Goal: Transaction & Acquisition: Purchase product/service

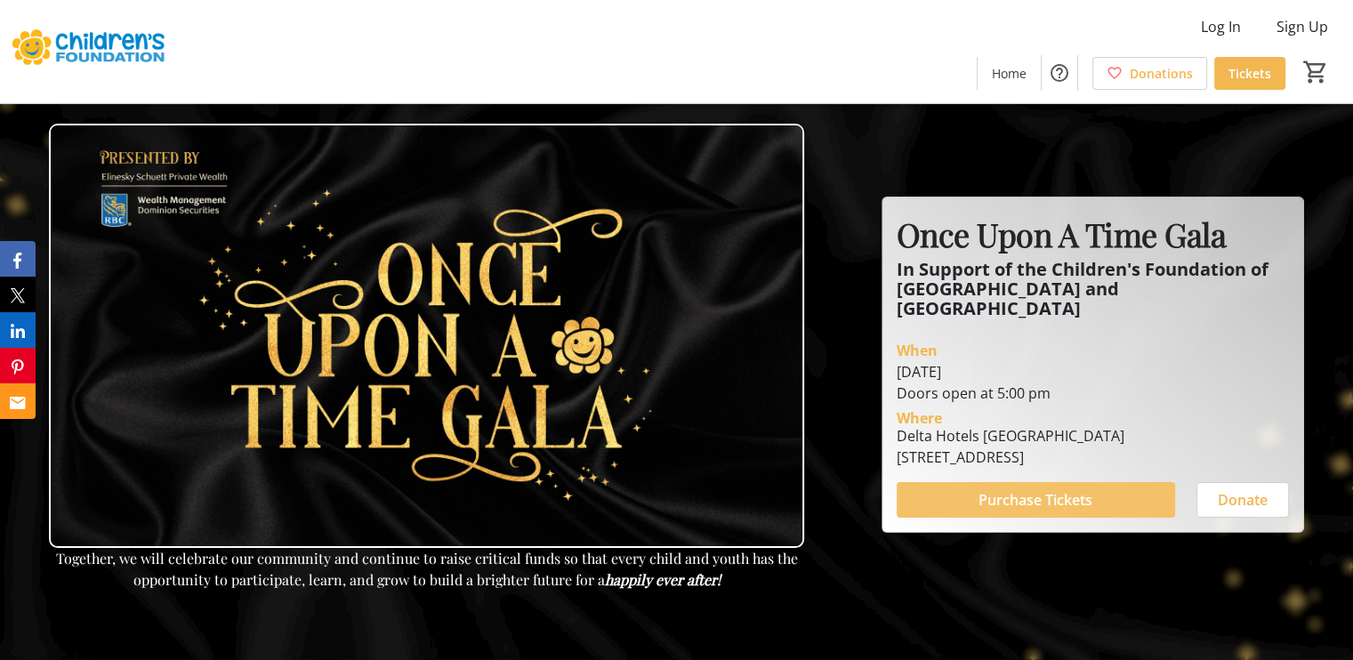
click at [1054, 489] on span "Purchase Tickets" at bounding box center [1036, 499] width 114 height 21
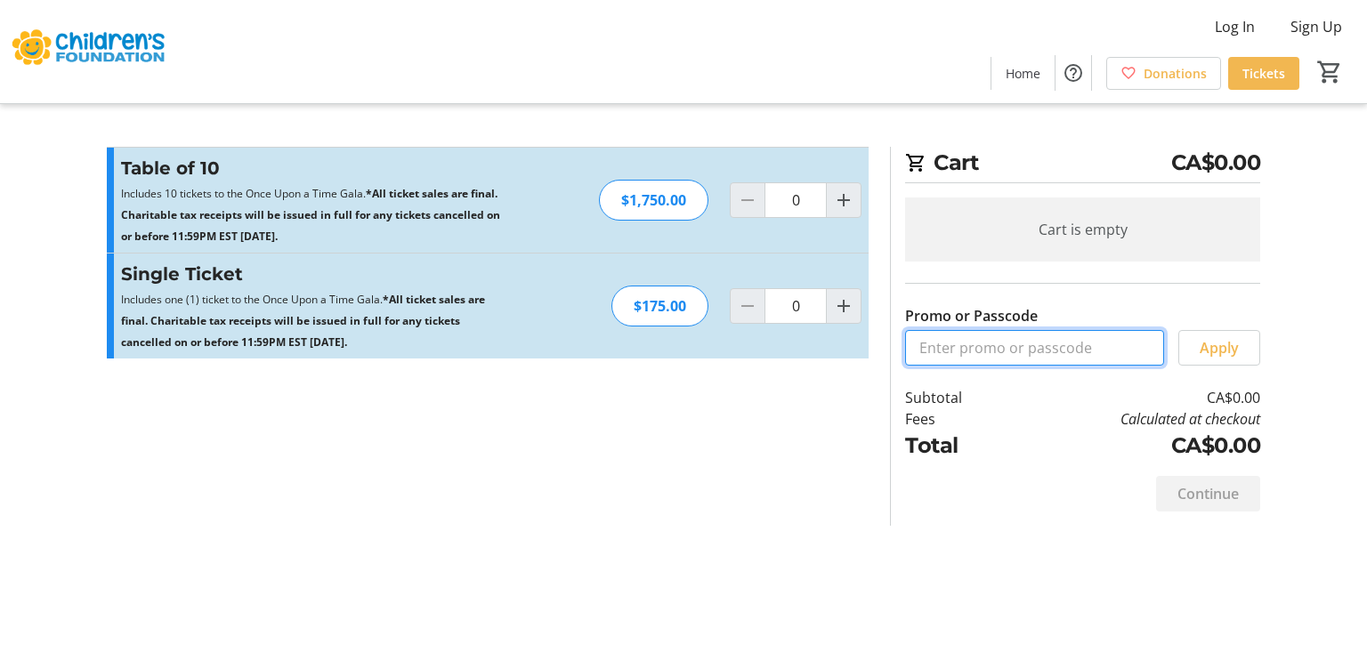
click at [1046, 347] on input "Promo or Passcode" at bounding box center [1034, 348] width 259 height 36
click at [836, 200] on mat-icon "Increment by one" at bounding box center [843, 200] width 21 height 21
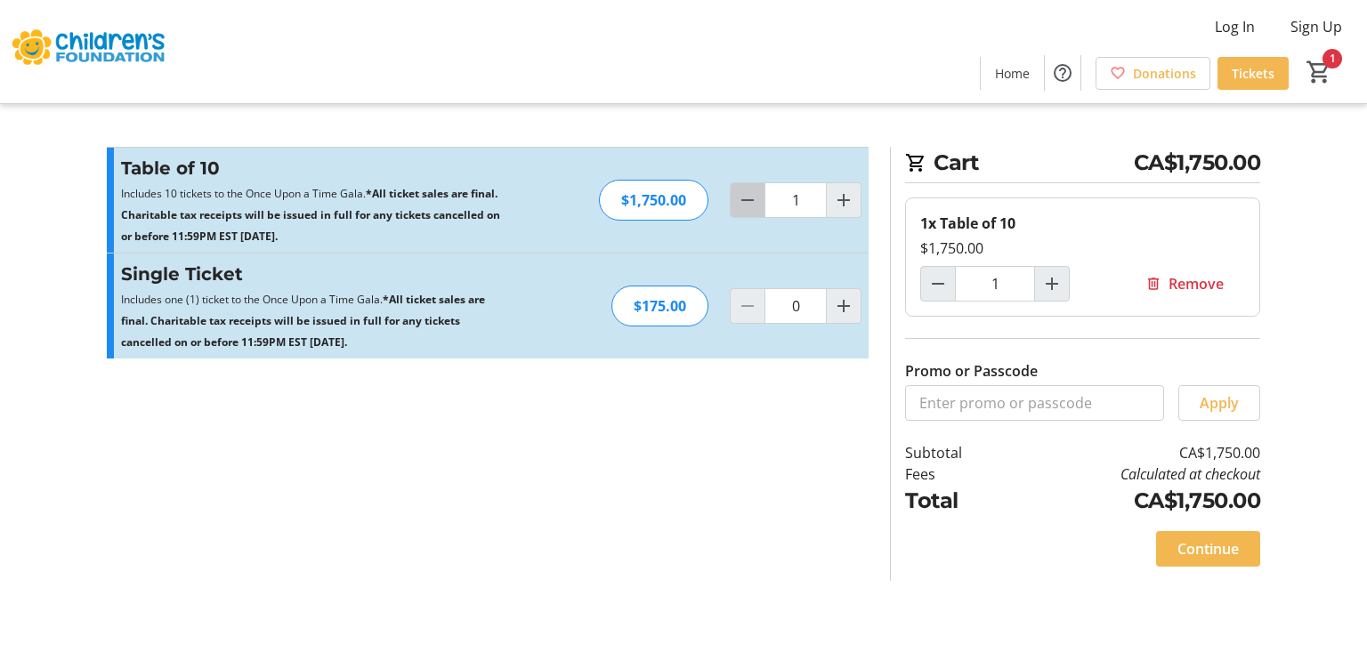
click at [747, 206] on mat-icon "Decrement by one" at bounding box center [747, 200] width 21 height 21
type input "0"
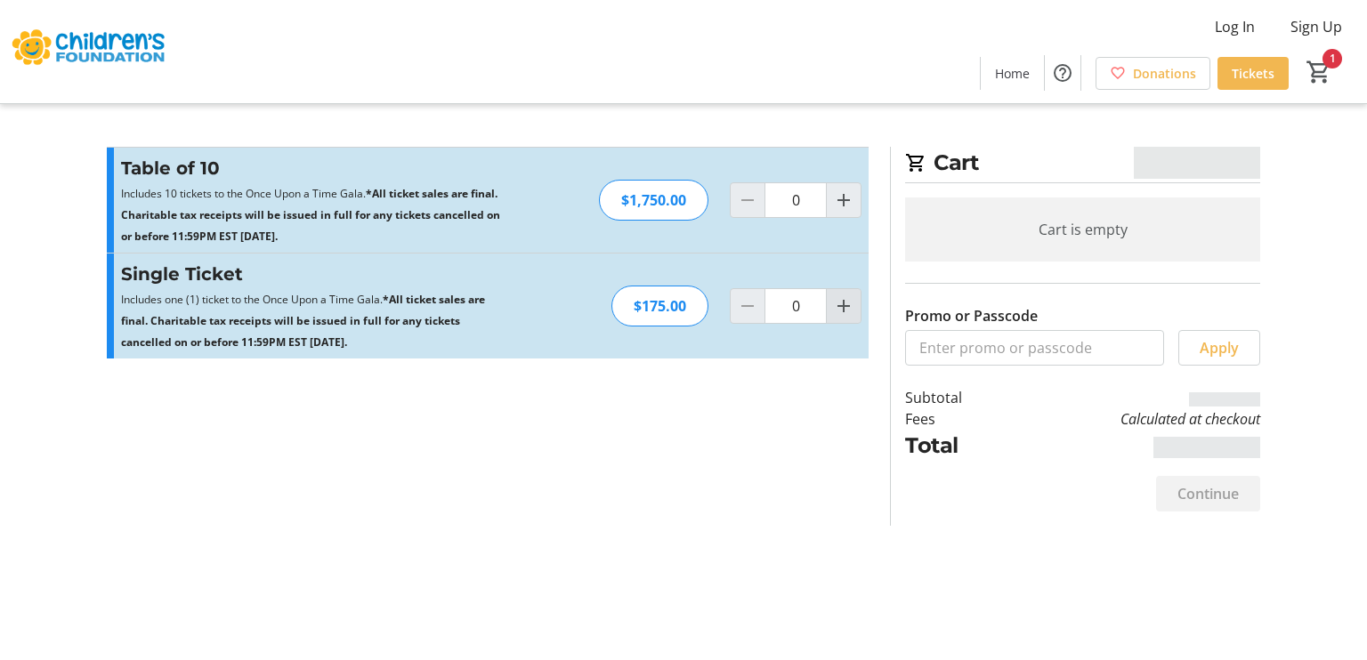
click at [844, 312] on mat-icon "Increment by one" at bounding box center [843, 305] width 21 height 21
type input "1"
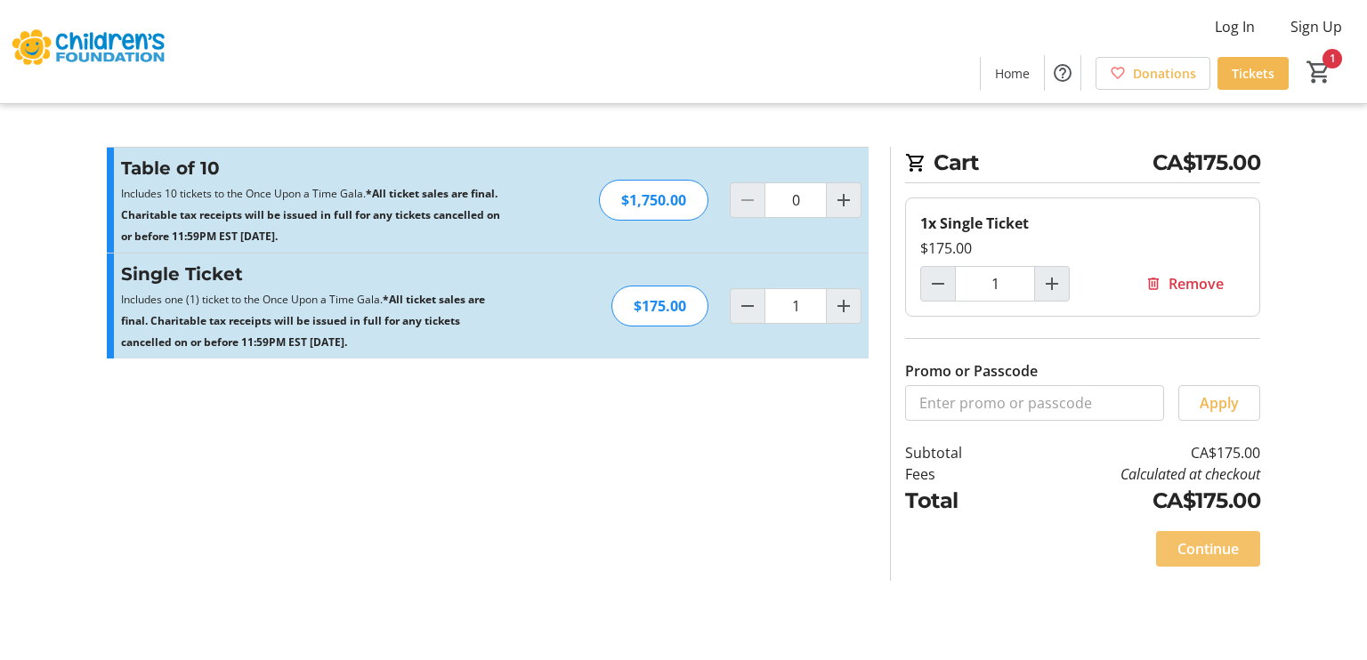
click at [1219, 547] on span "Continue" at bounding box center [1207, 548] width 61 height 21
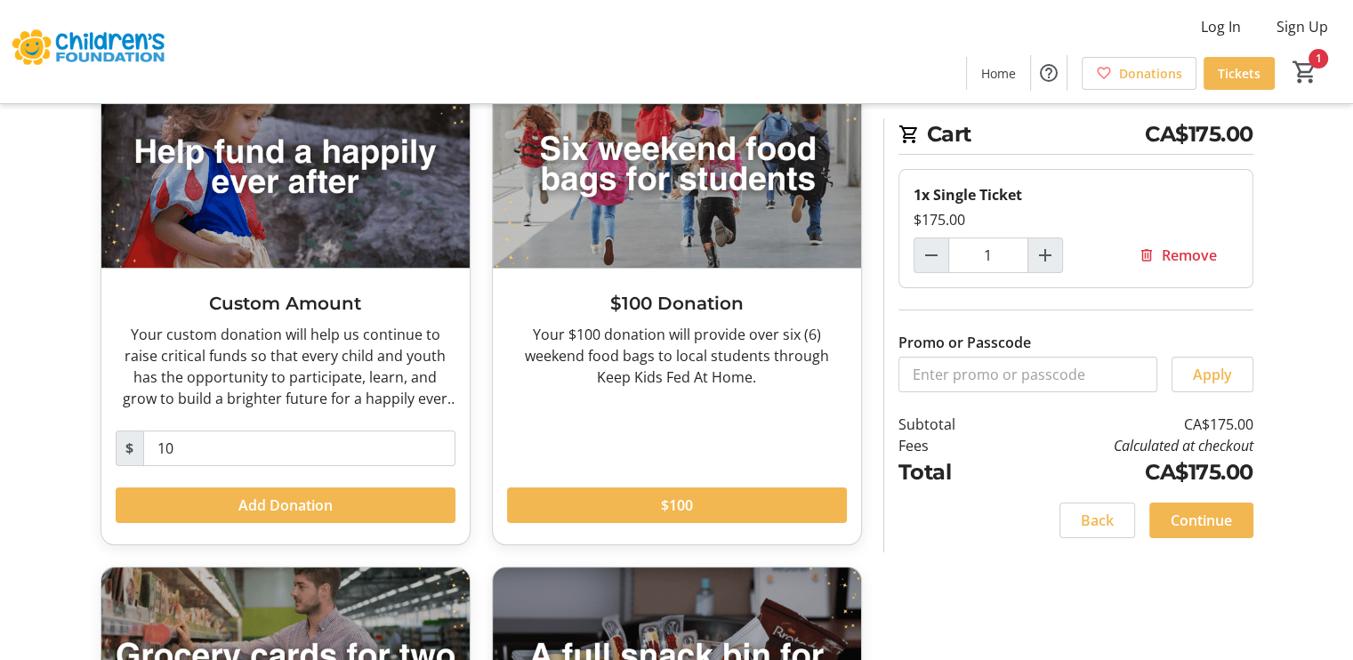
scroll to position [142, 0]
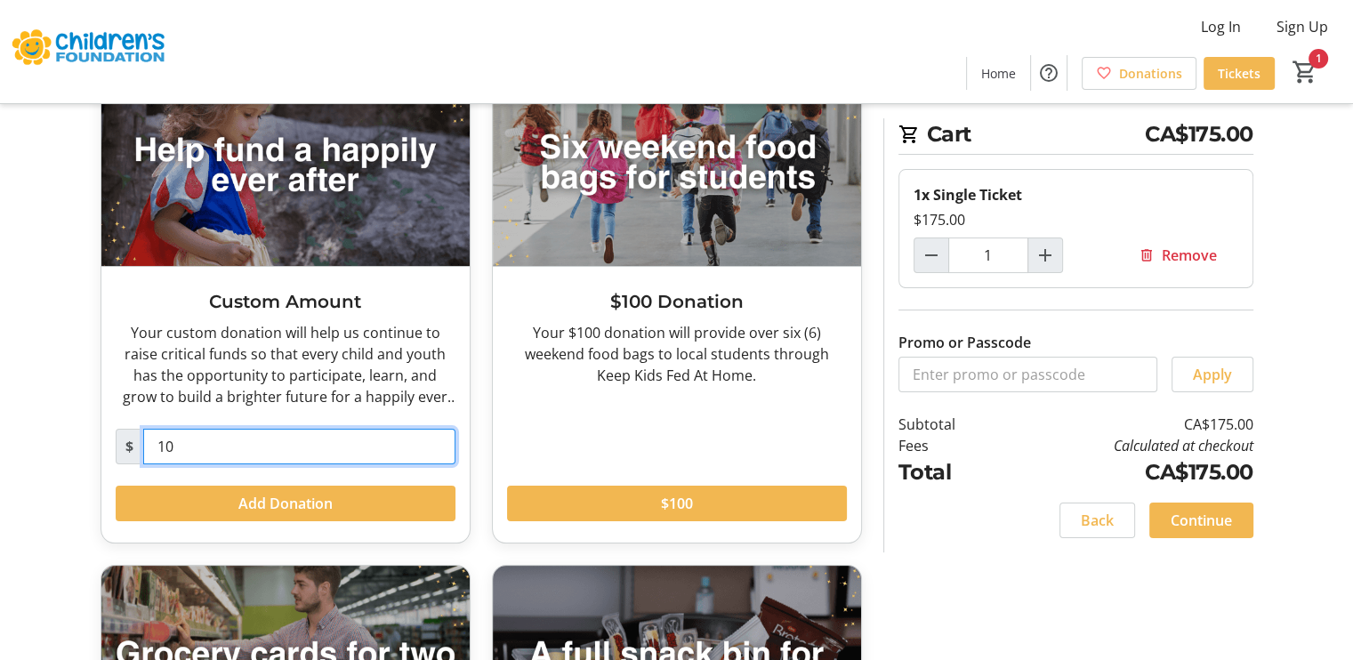
click at [195, 441] on input "10" at bounding box center [299, 447] width 312 height 36
type input "1"
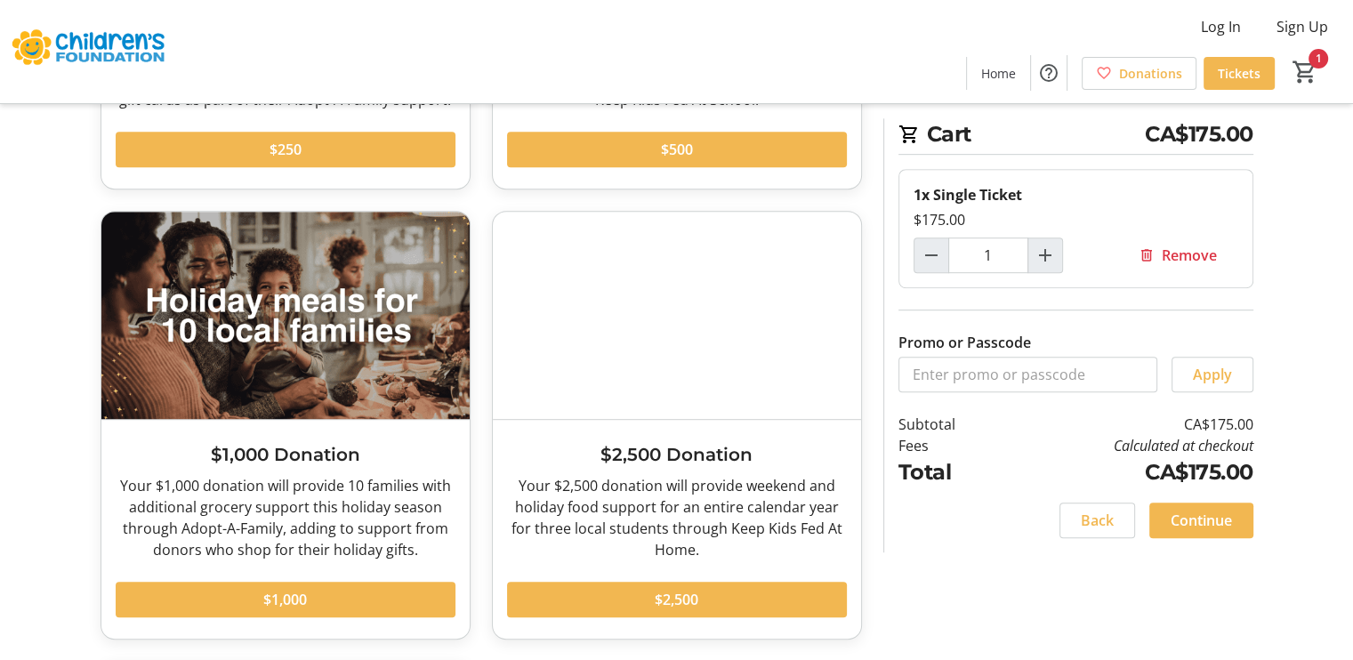
scroll to position [1353, 0]
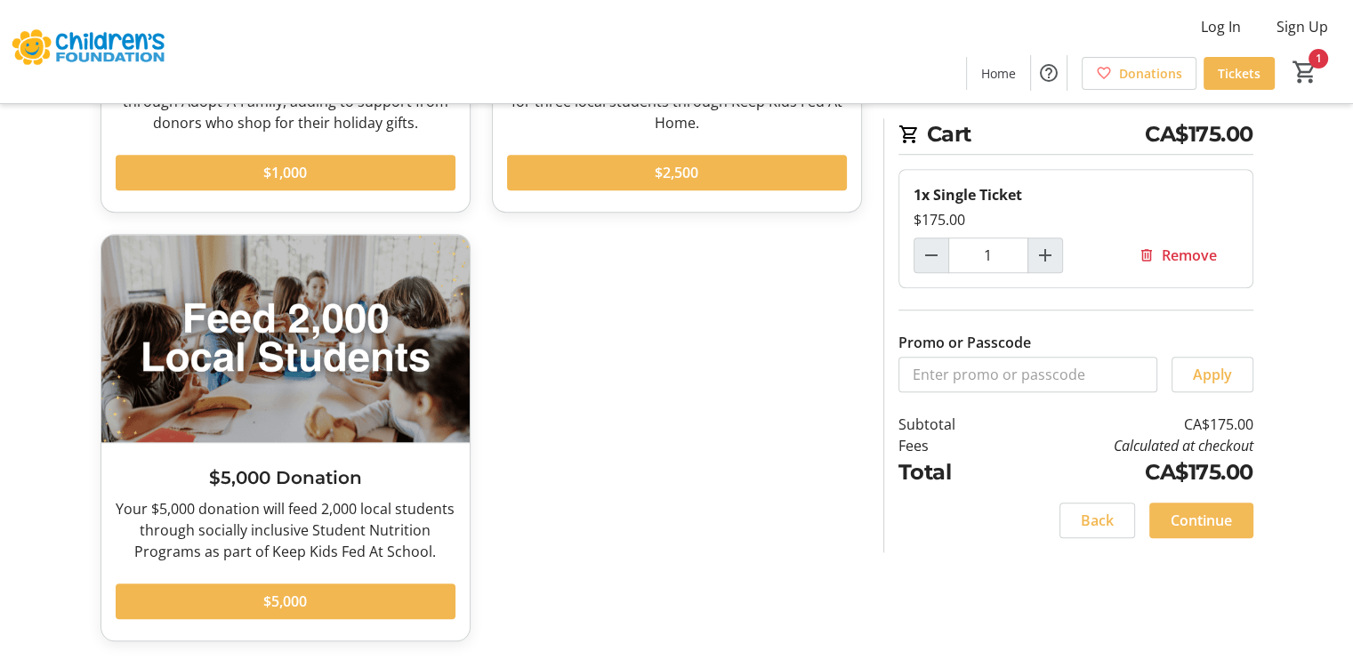
click at [1177, 517] on span "Continue" at bounding box center [1201, 520] width 61 height 21
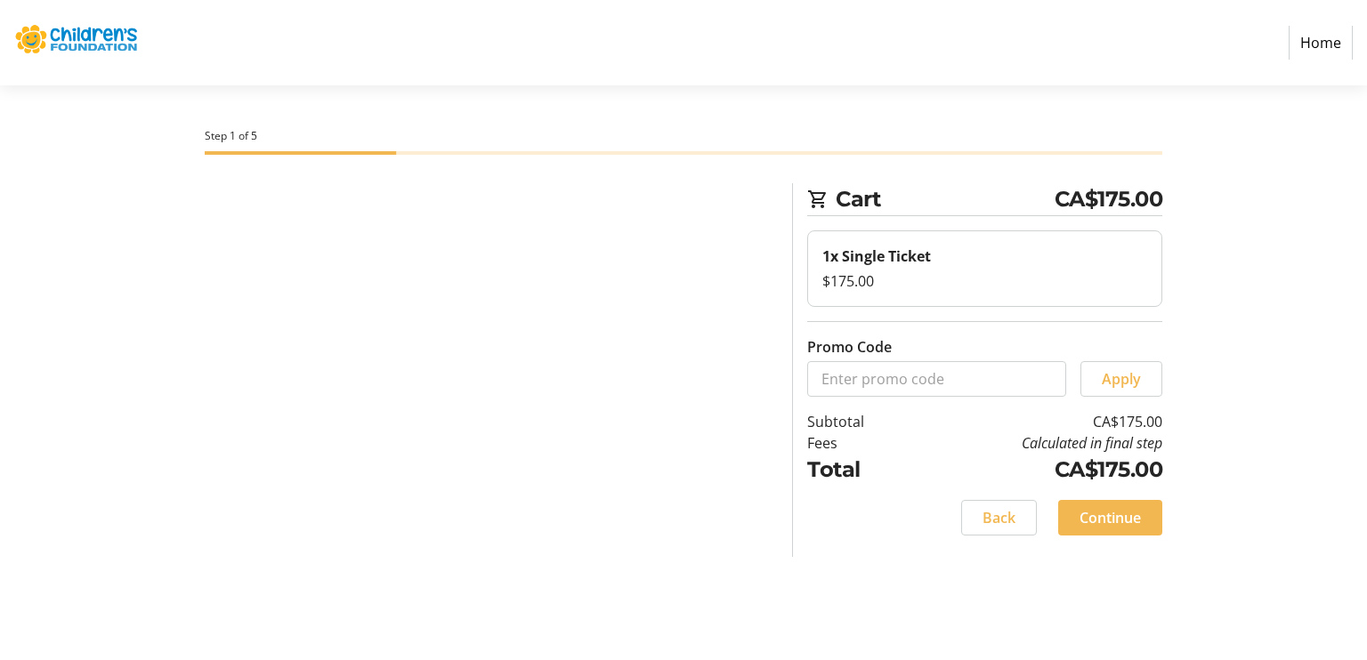
select select
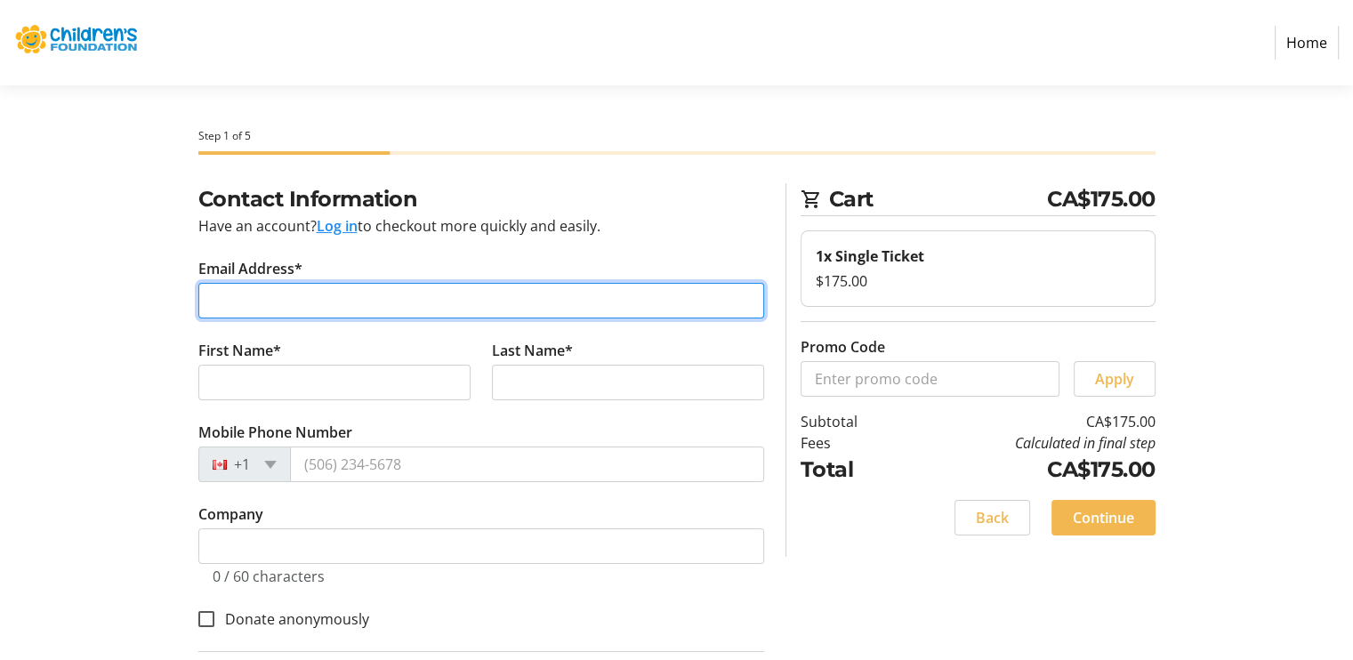
click at [363, 296] on input "Email Address*" at bounding box center [481, 301] width 566 height 36
type input "[EMAIL_ADDRESS][DOMAIN_NAME]"
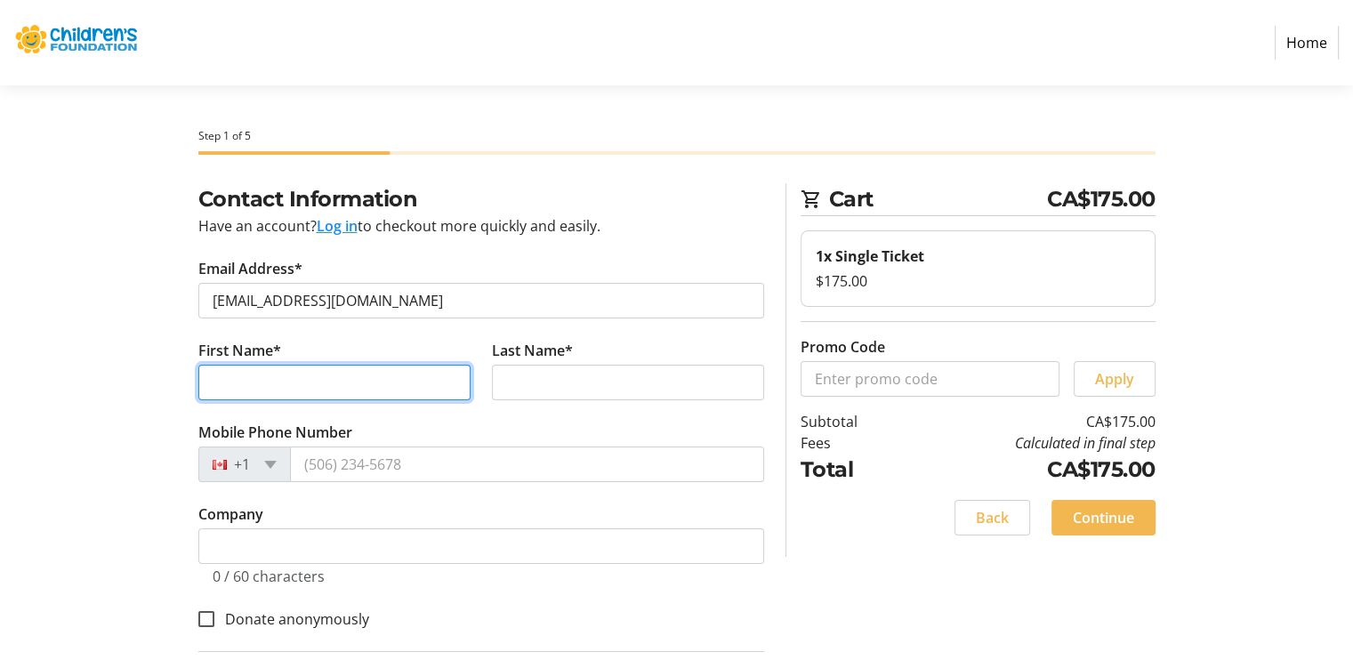
click at [335, 388] on input "First Name*" at bounding box center [334, 383] width 272 height 36
type input "Prit"
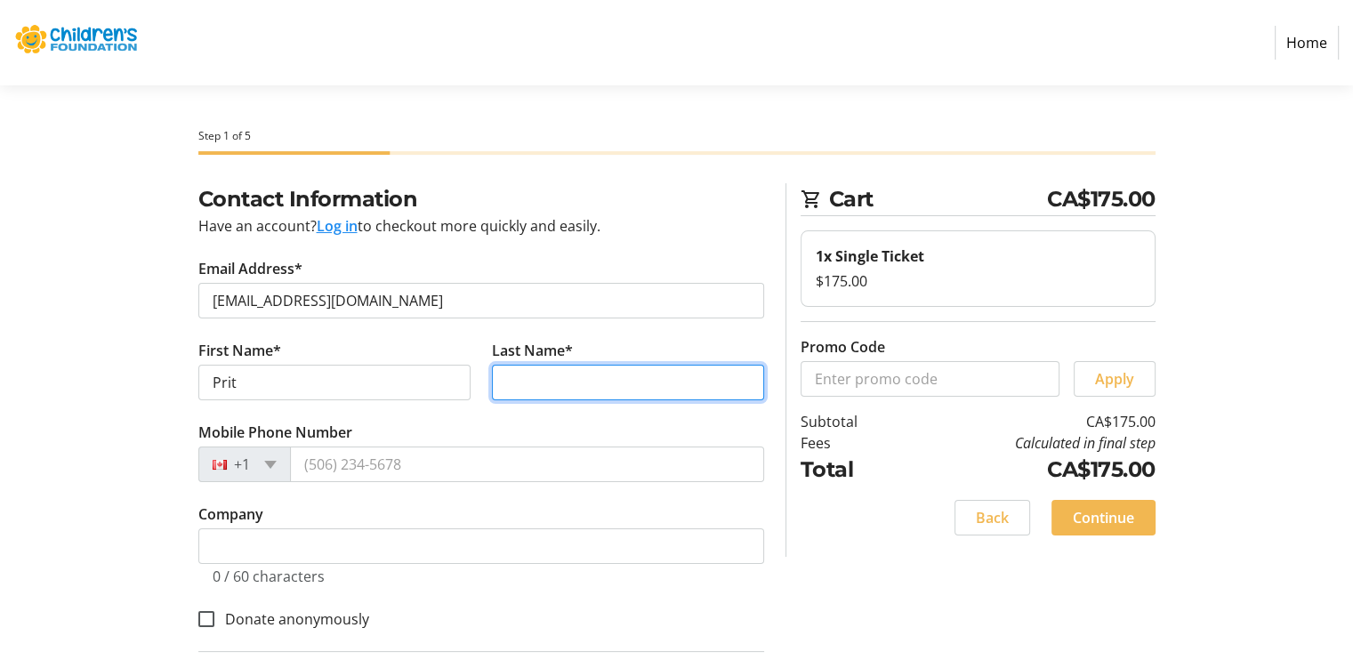
click at [537, 385] on input "Last Name*" at bounding box center [628, 383] width 272 height 36
type input "[PERSON_NAME]"
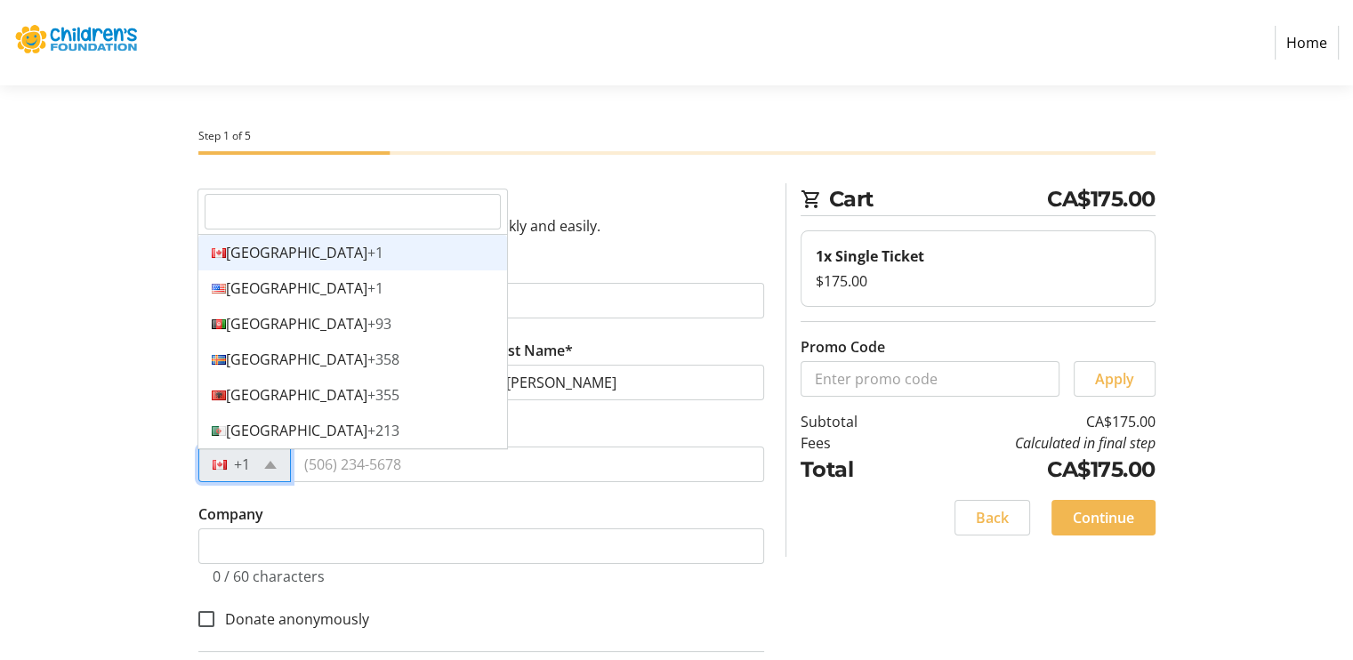
click at [254, 457] on div "+1" at bounding box center [244, 465] width 93 height 36
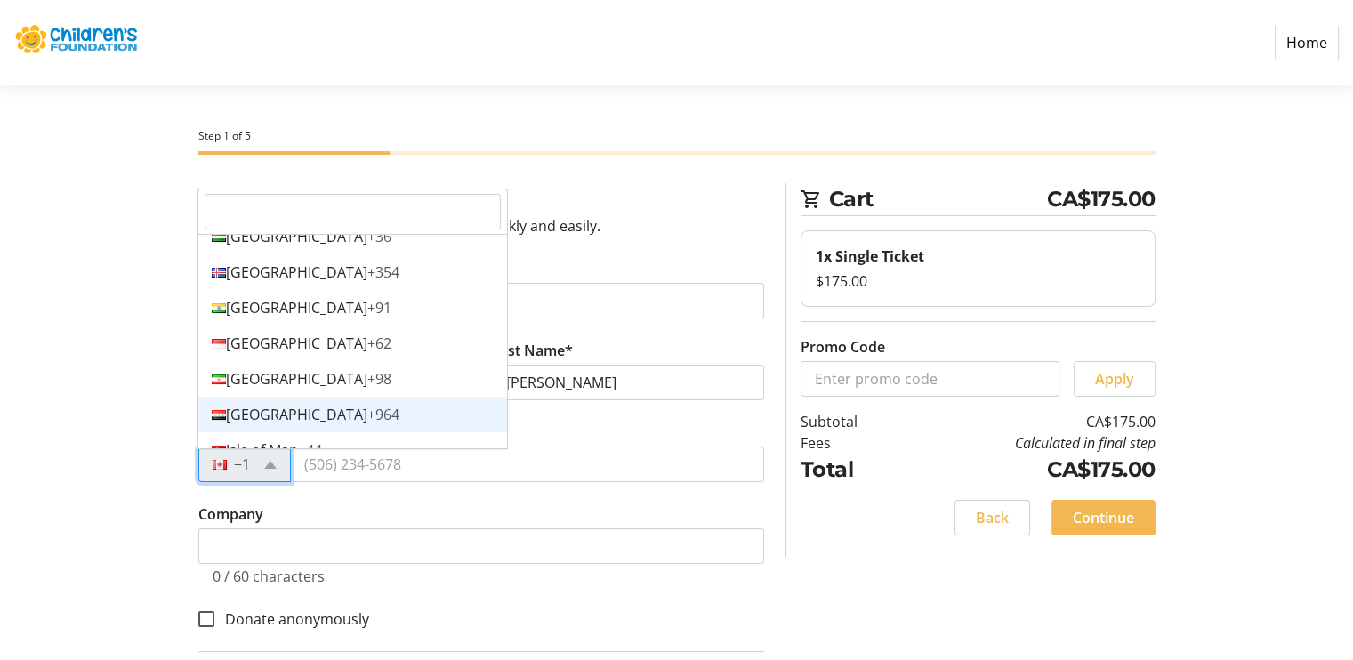
scroll to position [3395, 0]
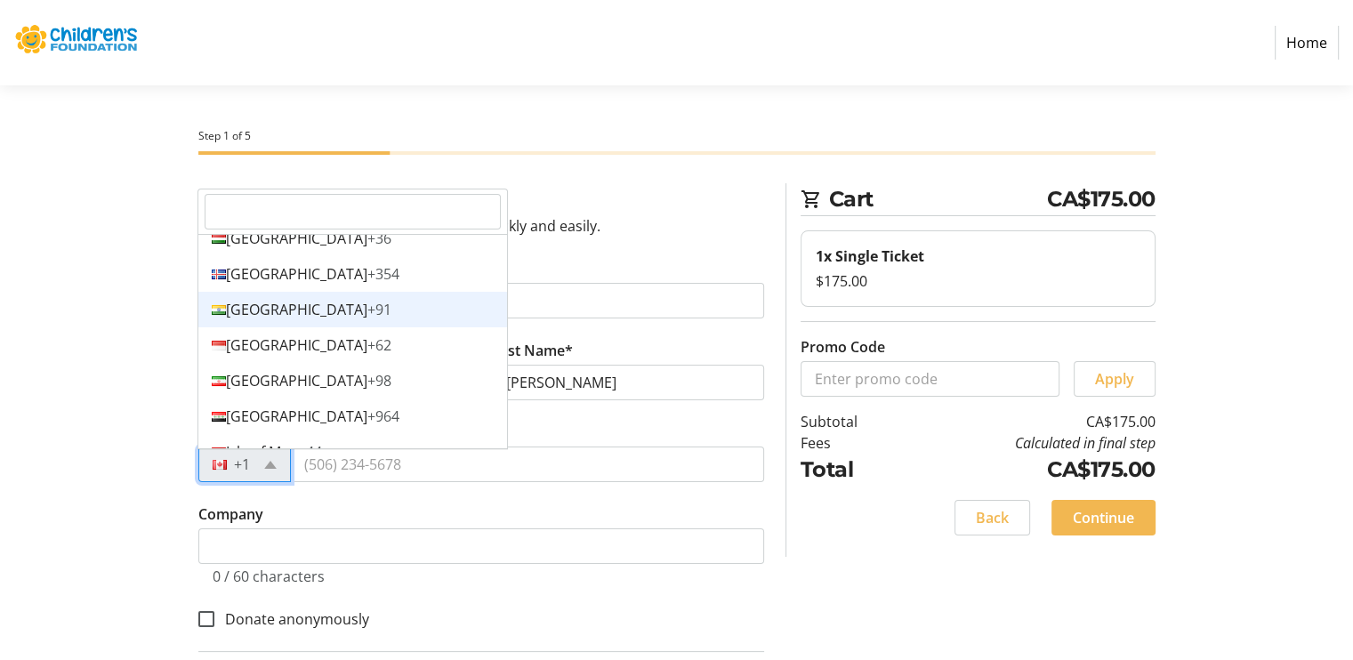
click at [265, 319] on div "India +91" at bounding box center [352, 310] width 309 height 36
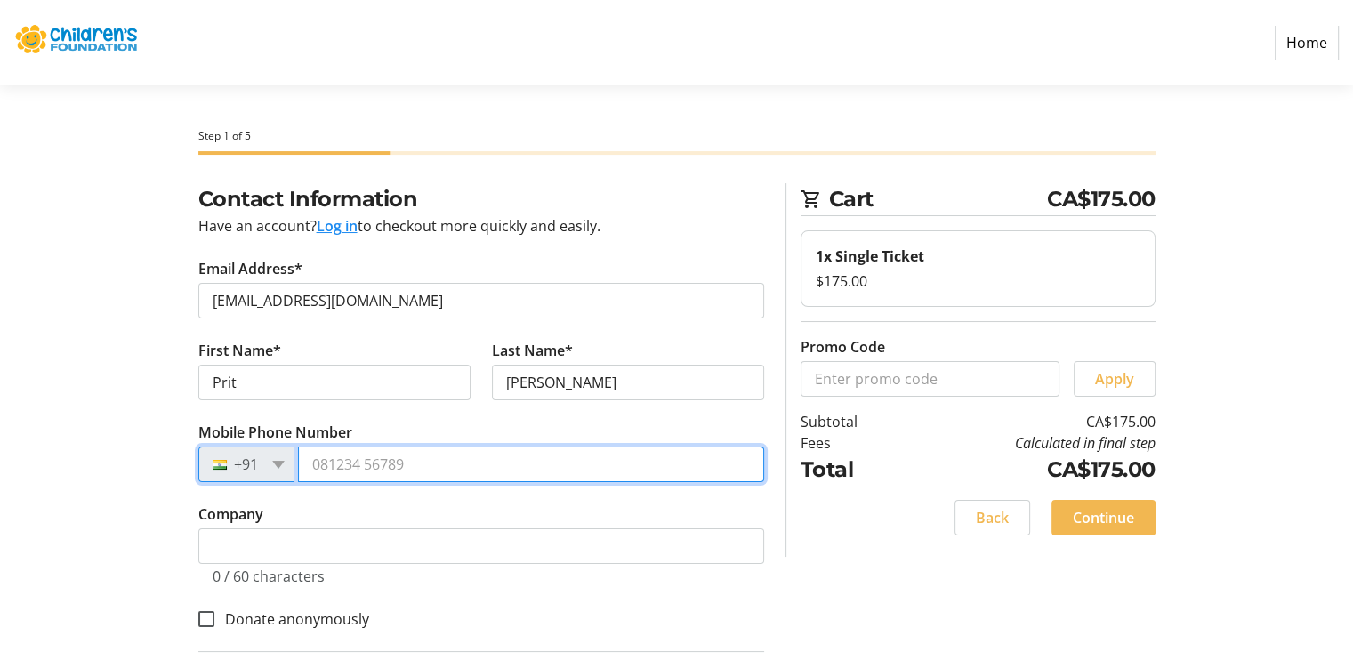
click at [354, 469] on input "Mobile Phone Number" at bounding box center [531, 465] width 466 height 36
type input "79905 60588"
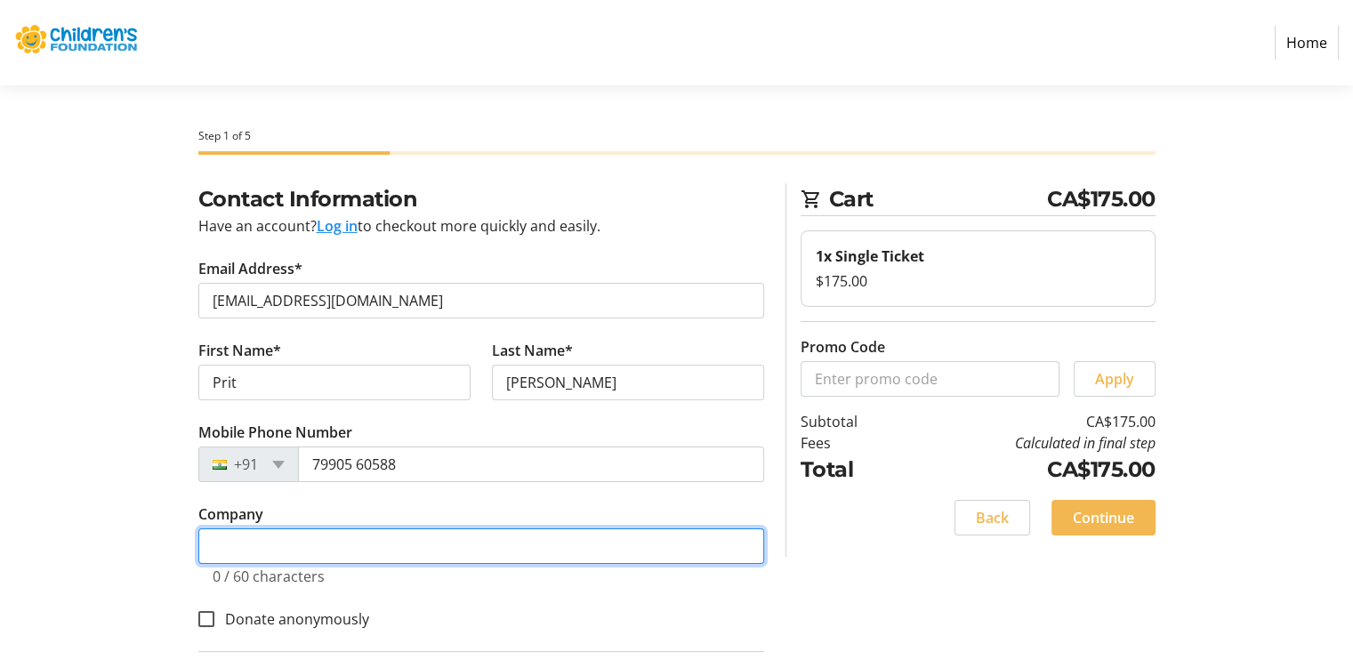
click at [274, 550] on input "Company" at bounding box center [481, 547] width 566 height 36
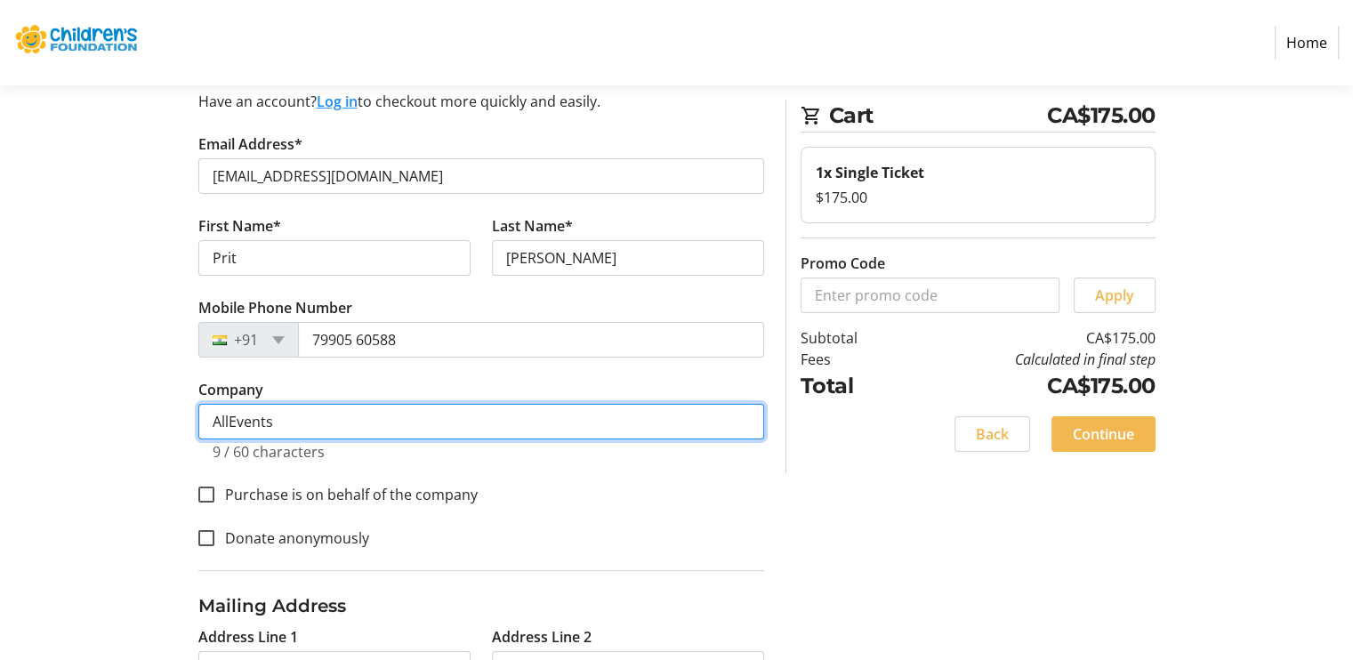
scroll to position [126, 0]
type input "AllEvents"
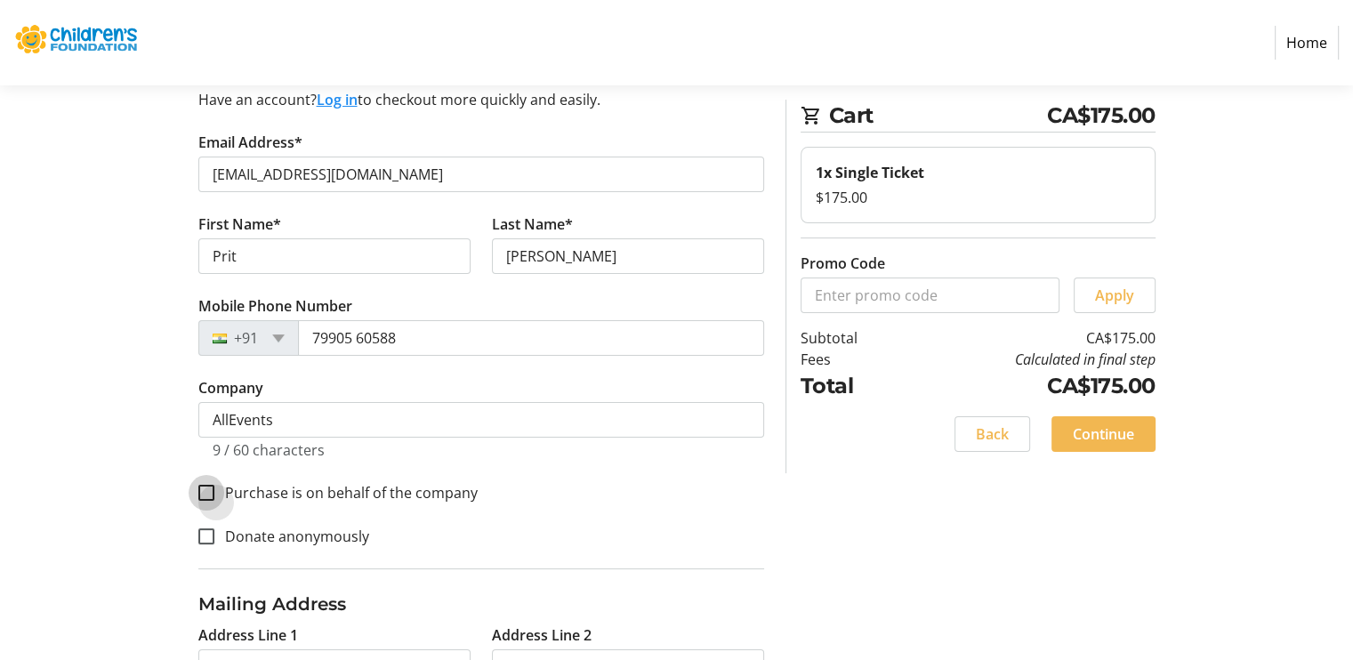
click at [210, 496] on input "Purchase is on behalf of the company" at bounding box center [206, 493] width 16 height 16
checkbox input "true"
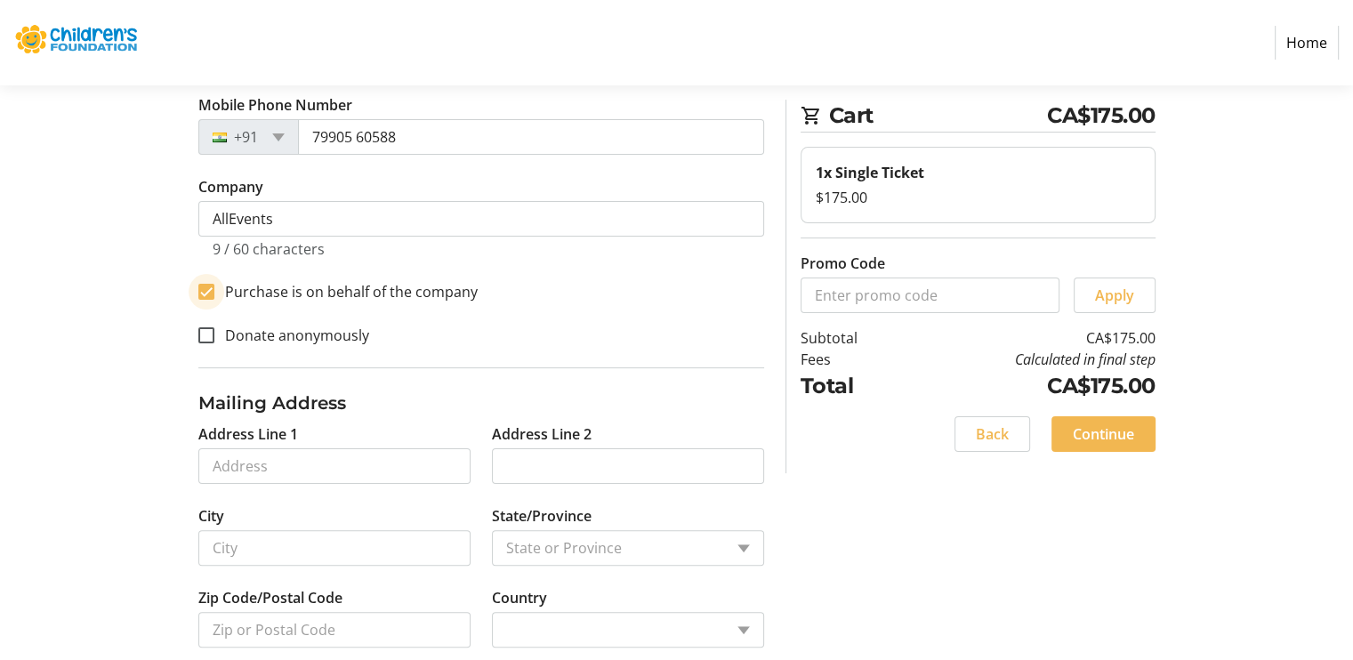
scroll to position [354, 0]
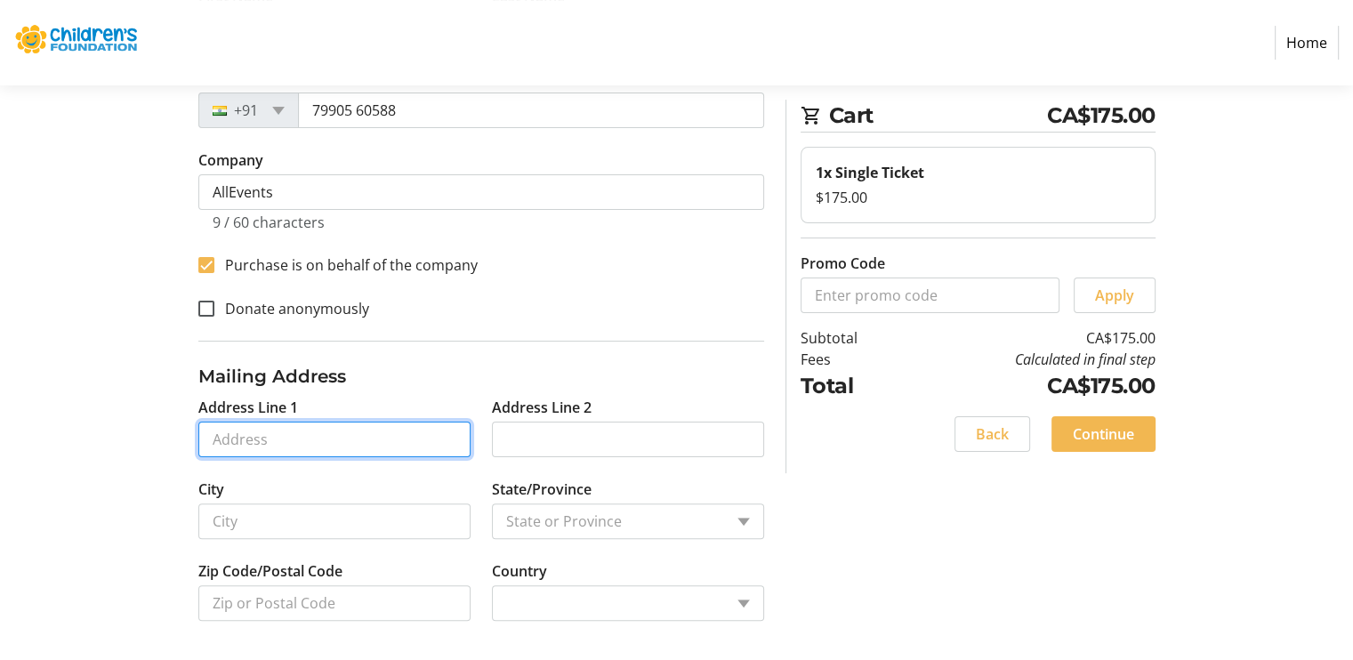
click at [261, 435] on input "Address Line 1" at bounding box center [334, 440] width 272 height 36
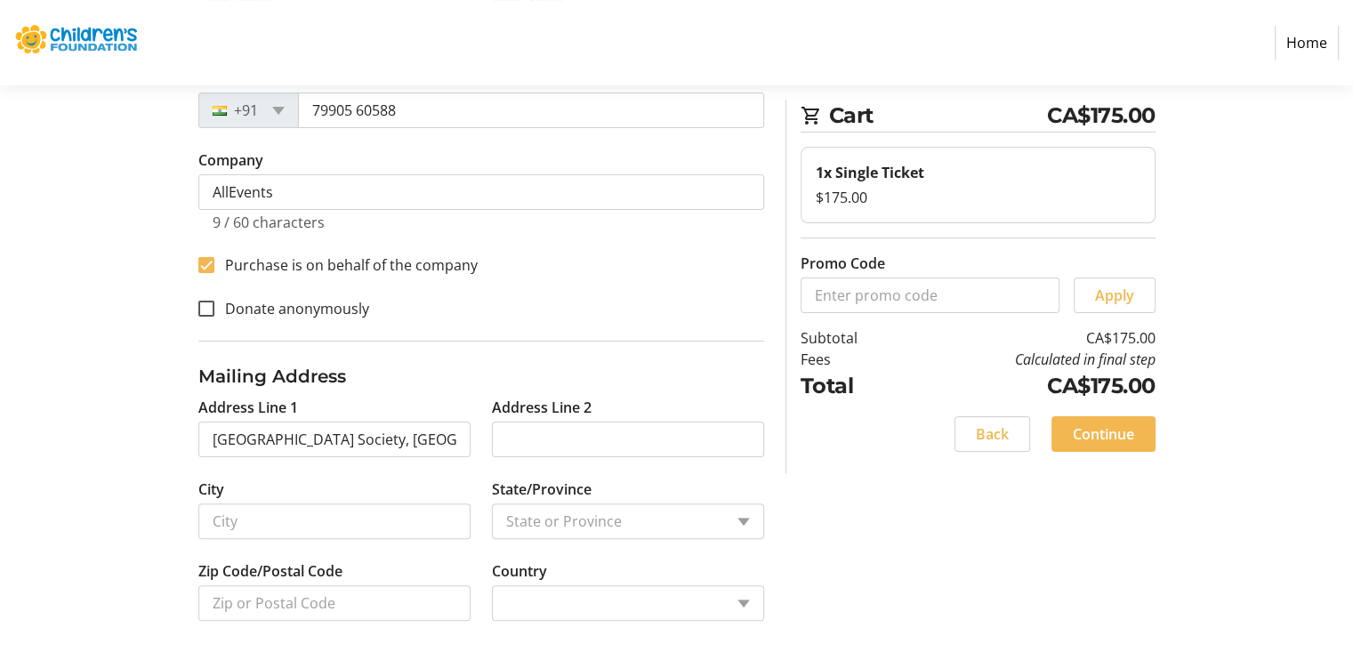
type input "[GEOGRAPHIC_DATA]"
select select
type input "380009"
select select "IN"
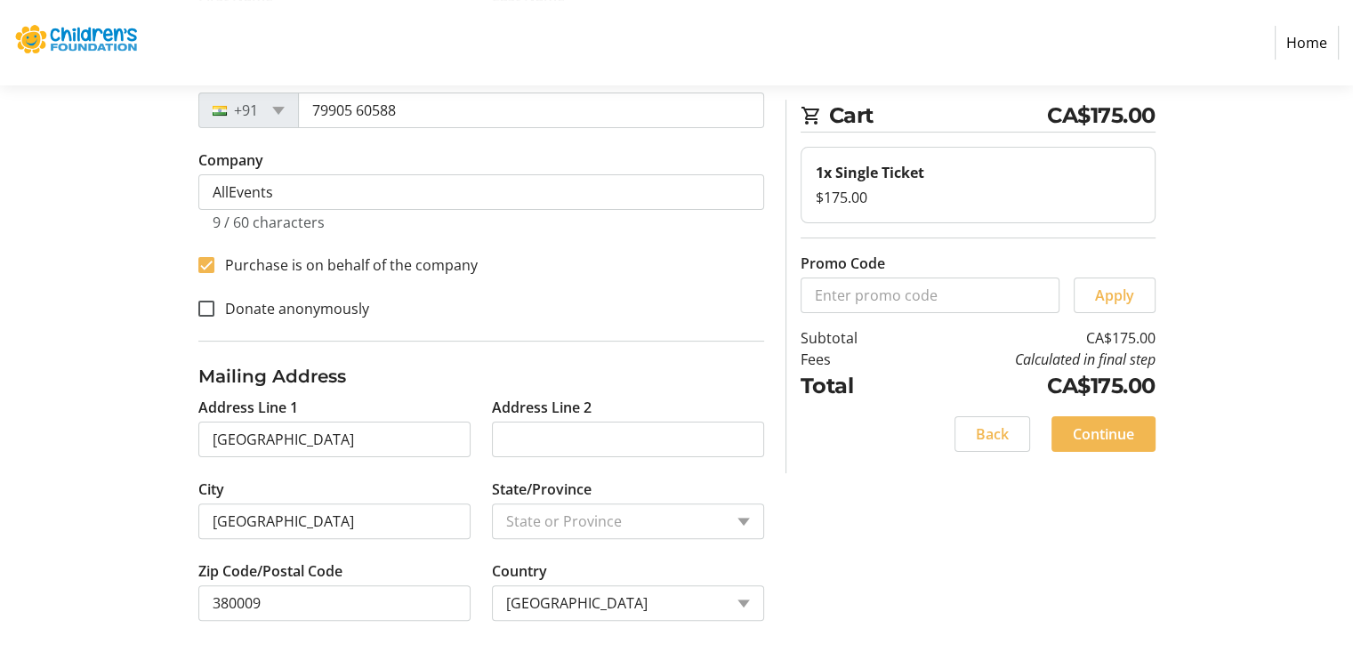
select select "GJ"
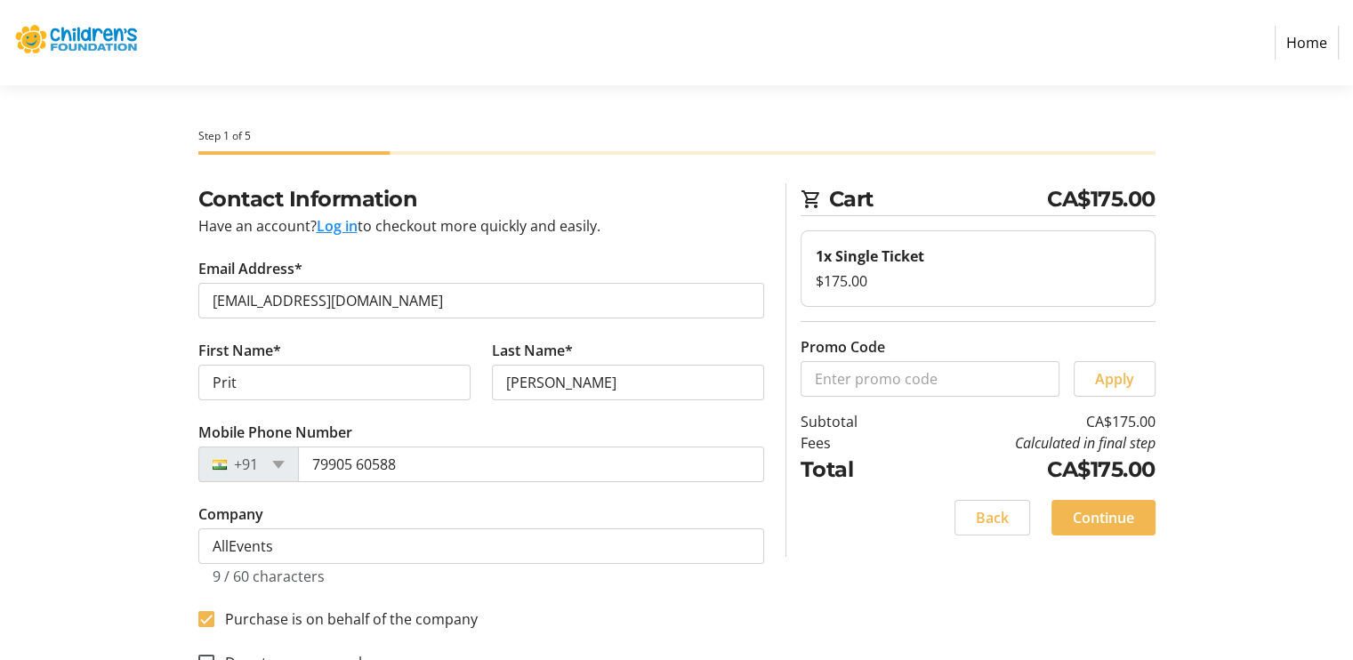
scroll to position [0, 0]
click at [1102, 518] on span "Continue" at bounding box center [1103, 517] width 61 height 21
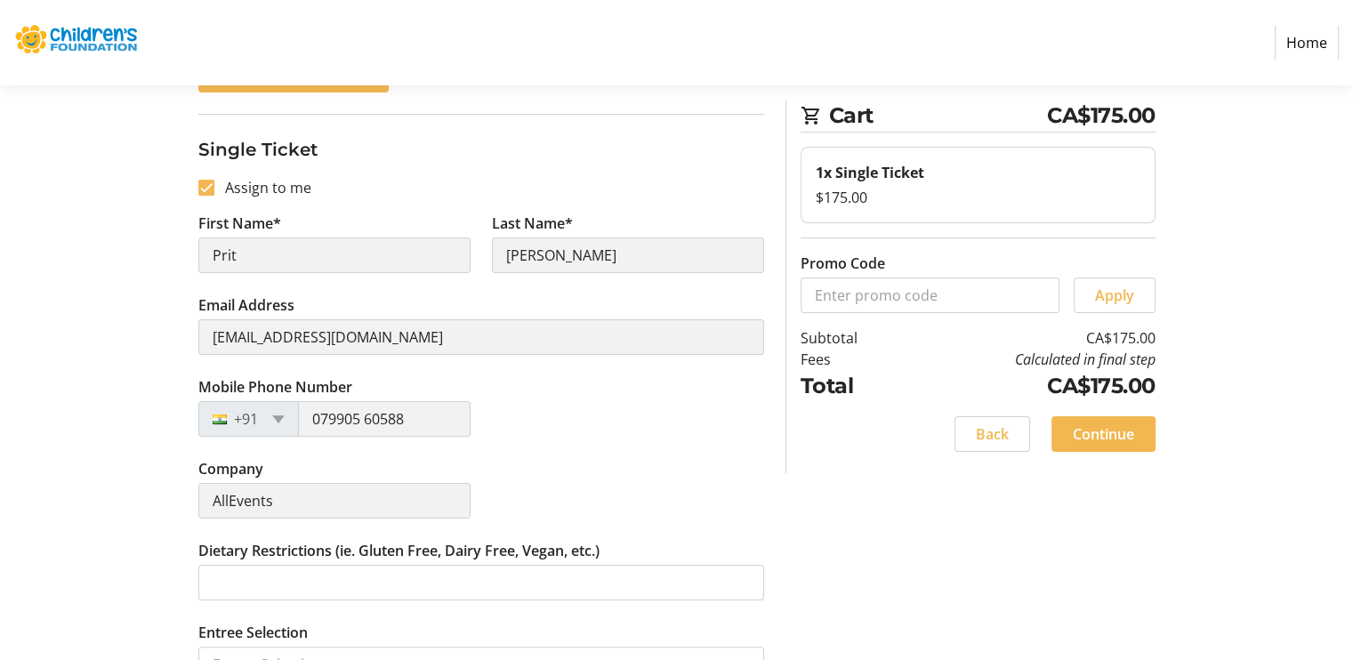
scroll to position [271, 0]
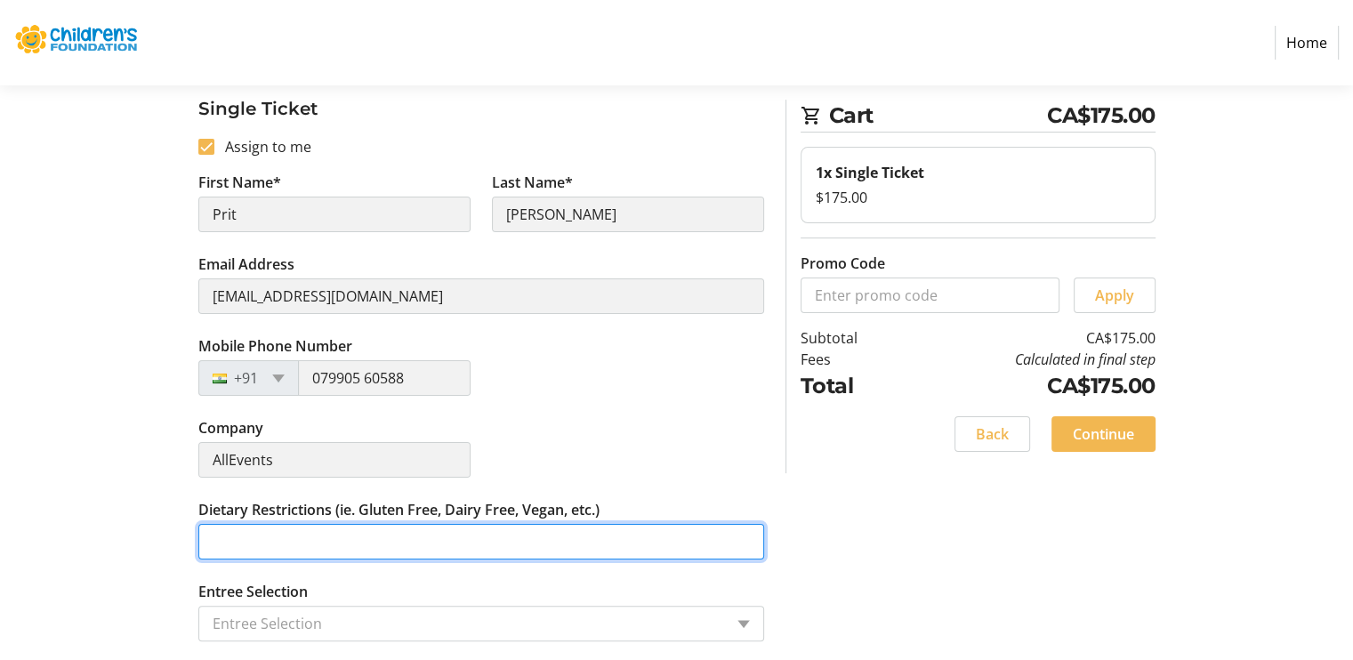
click at [448, 547] on input "Dietary Restrictions (ie. Gluten Free, Dairy Free, Vegan, etc.)" at bounding box center [481, 542] width 566 height 36
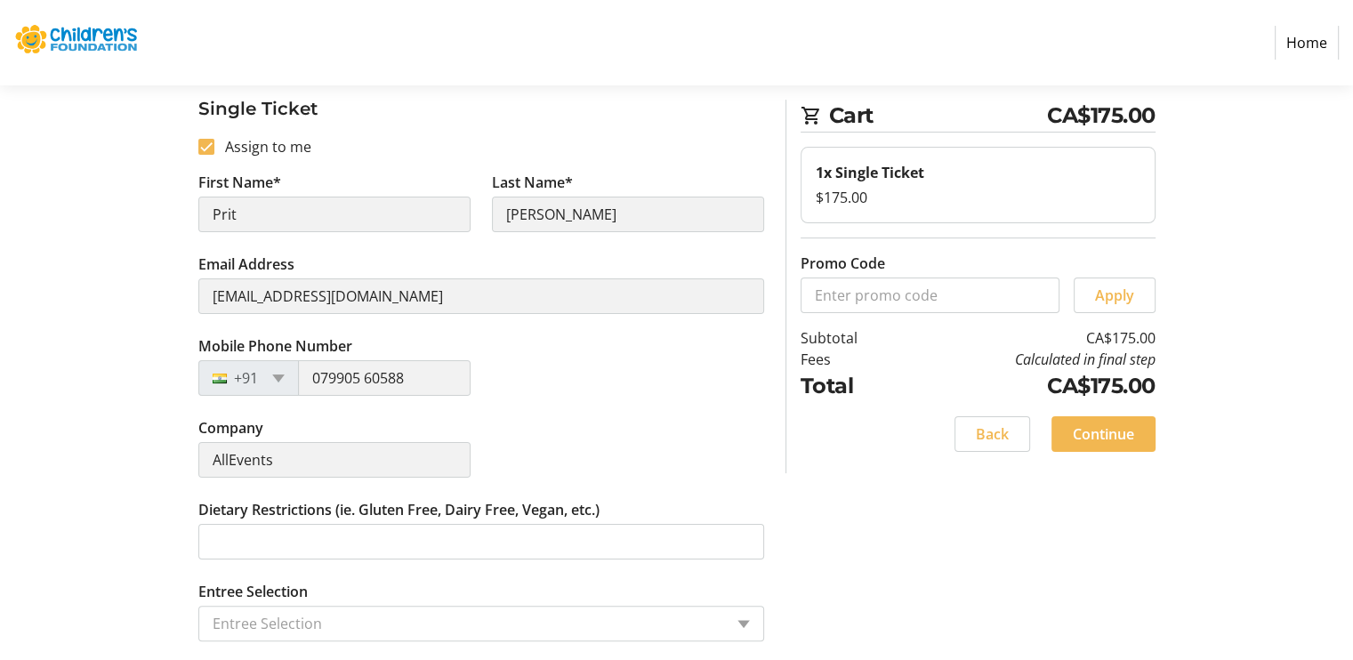
click at [359, 642] on fieldset "Single Ticket Assign to me First Name* [PERSON_NAME] Last Name* [PERSON_NAME] A…" at bounding box center [481, 368] width 566 height 590
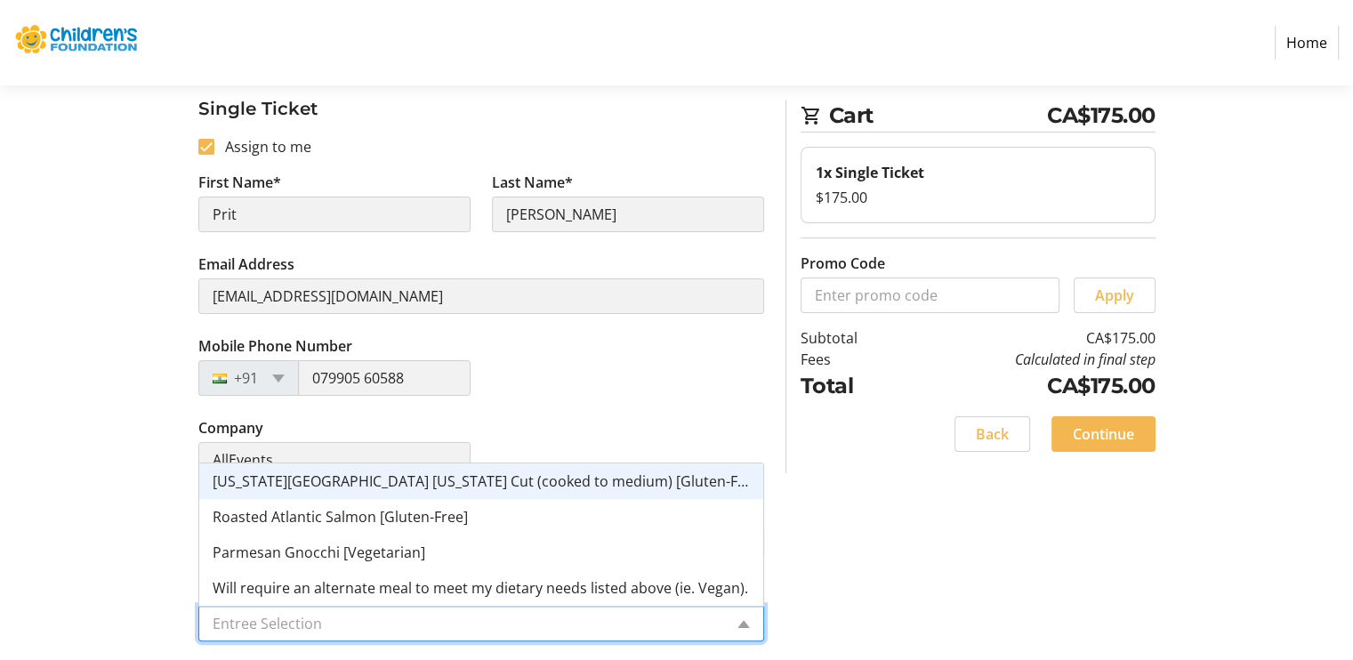
click at [335, 623] on input "Entree Selection" at bounding box center [468, 623] width 511 height 21
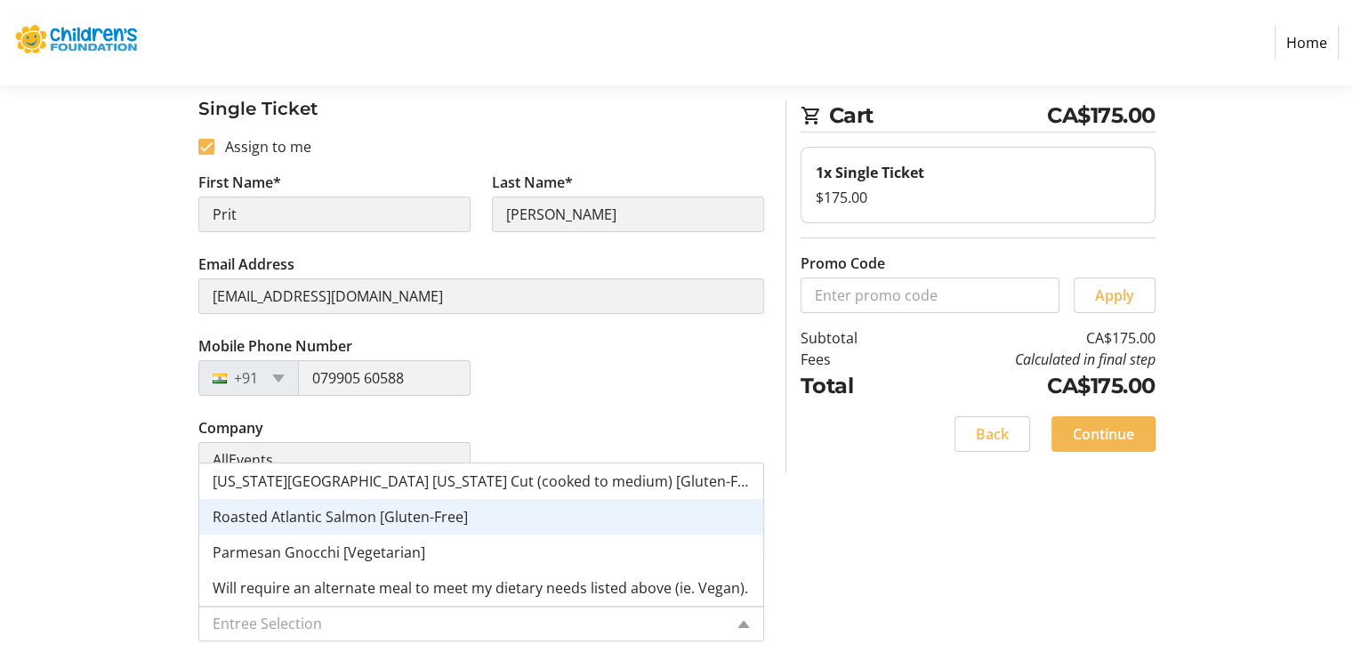
click at [873, 536] on div "Assign Tickets Enter details for each attendee so that they receive their ticke…" at bounding box center [677, 288] width 1175 height 750
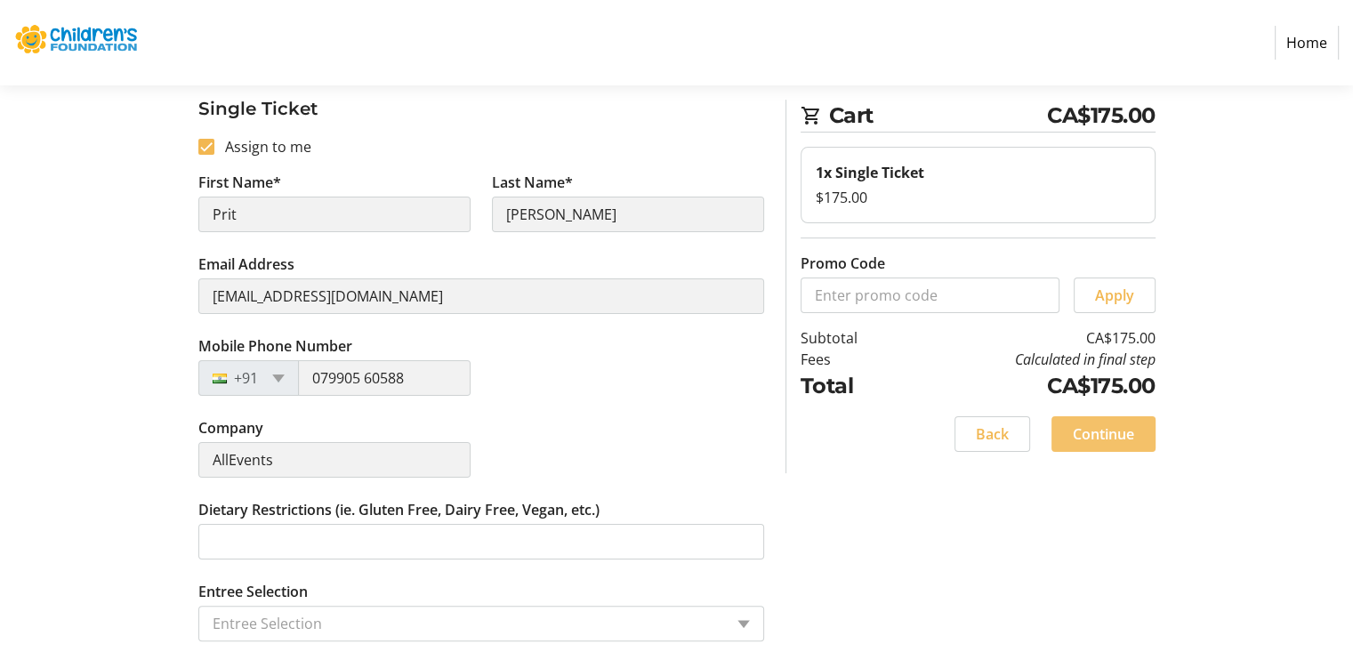
click at [1076, 435] on span "Continue" at bounding box center [1103, 434] width 61 height 21
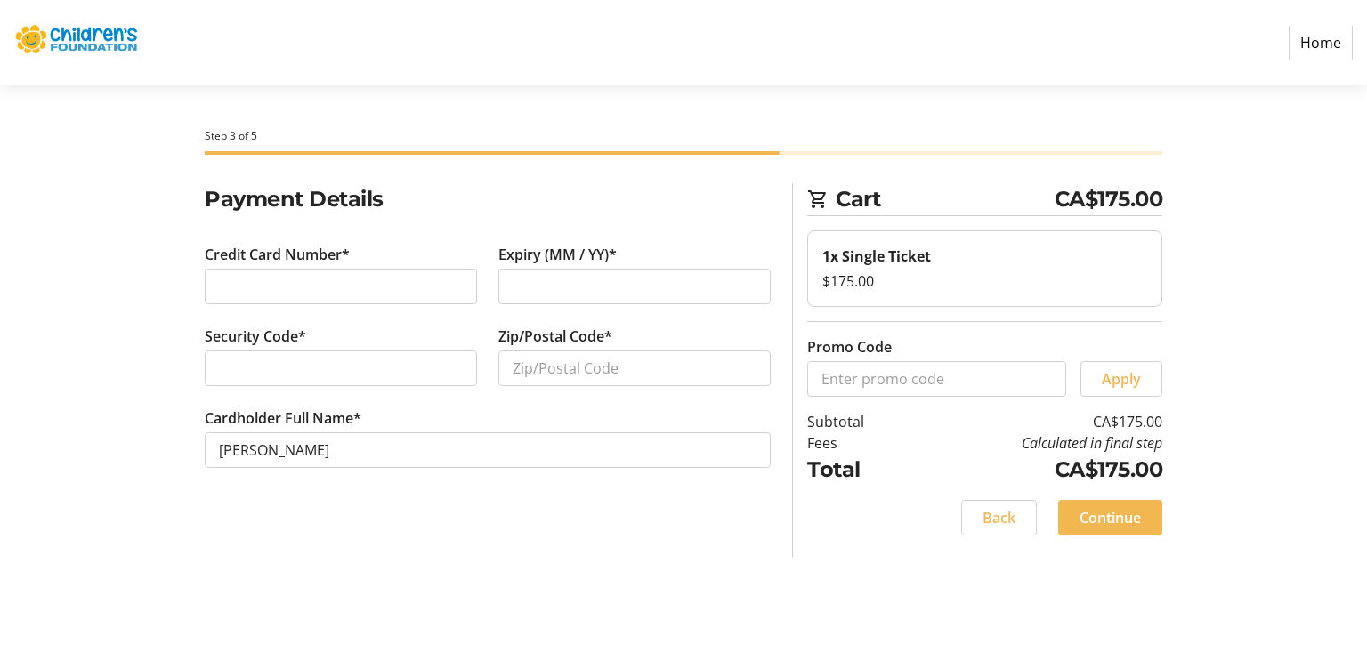
click at [1055, 441] on td "Calculated in final step" at bounding box center [1035, 442] width 253 height 21
click at [1086, 526] on span "Continue" at bounding box center [1109, 517] width 61 height 21
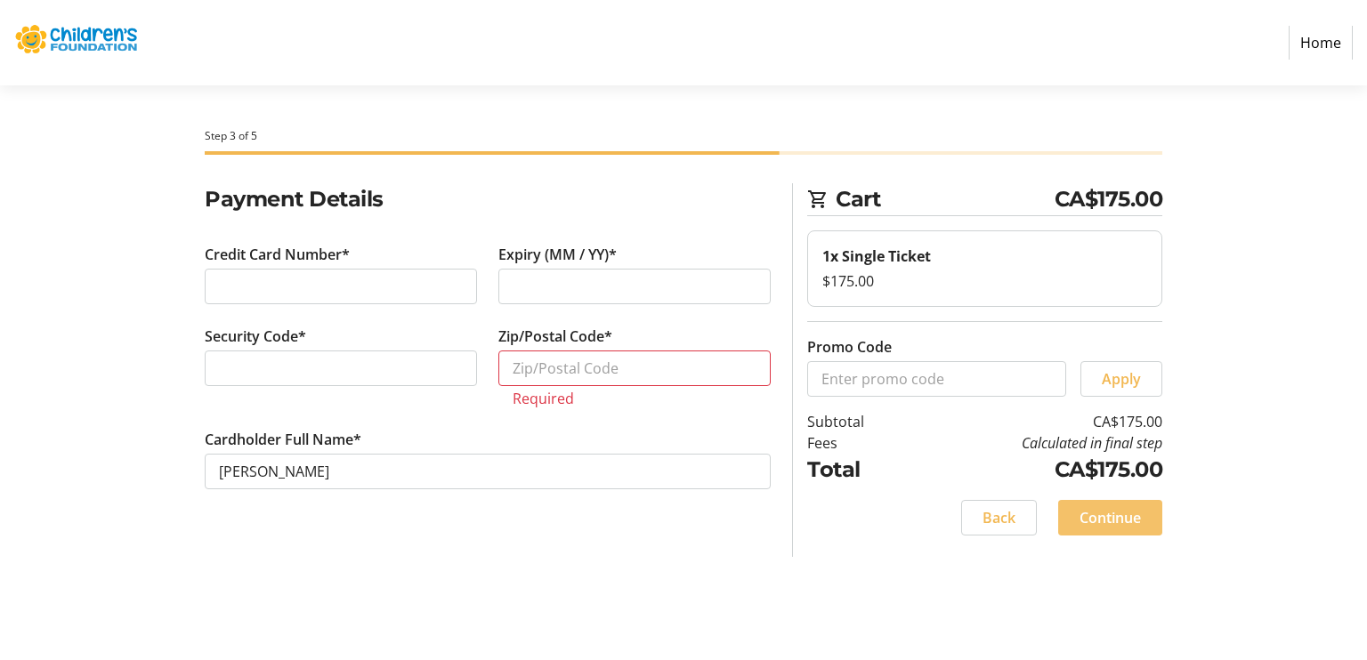
click at [1079, 514] on span "Continue" at bounding box center [1109, 517] width 61 height 21
click at [668, 379] on input "Zip/Postal Code*" at bounding box center [634, 369] width 272 height 36
click at [939, 152] on div at bounding box center [683, 153] width 957 height 4
